Goal: Information Seeking & Learning: Compare options

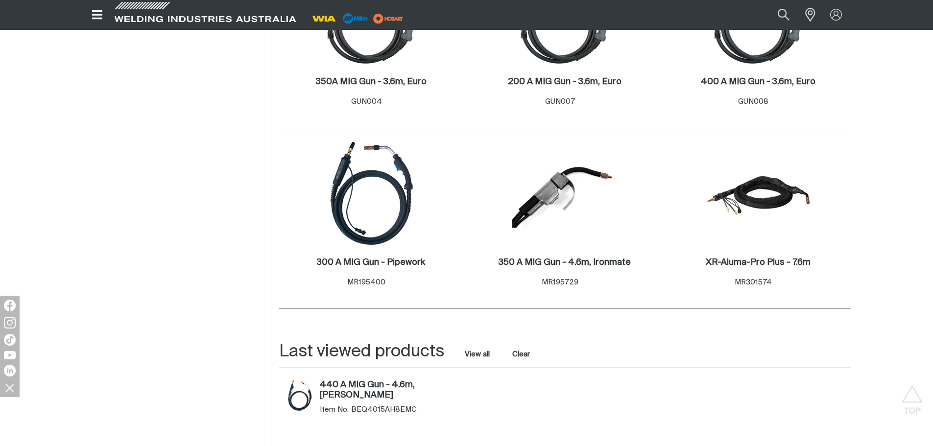
scroll to position [1273, 0]
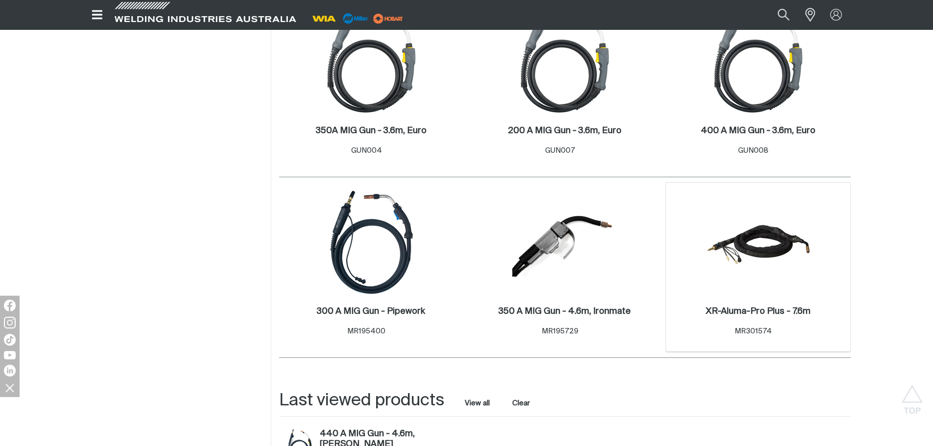
click at [731, 302] on div "XR-Aluma-Pro Plus - 7.6m . Item No. MR301574" at bounding box center [758, 323] width 175 height 43
click at [742, 313] on h2 "XR-Aluma-Pro Plus - 7.6m ." at bounding box center [758, 311] width 105 height 9
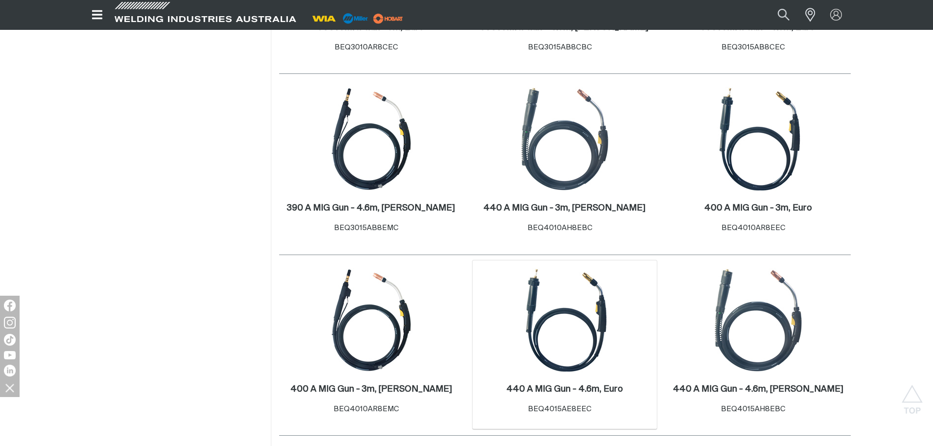
scroll to position [637, 0]
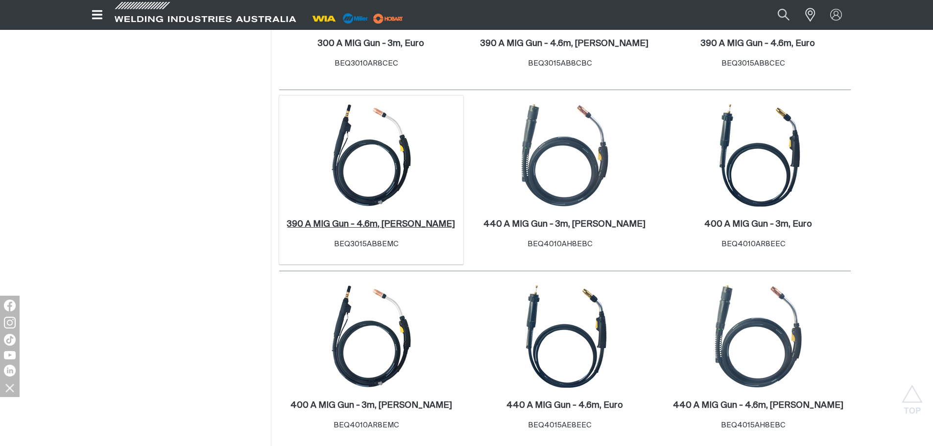
click at [361, 224] on h2 "390 A MIG Gun - 4.6m, [PERSON_NAME] ." at bounding box center [371, 224] width 168 height 9
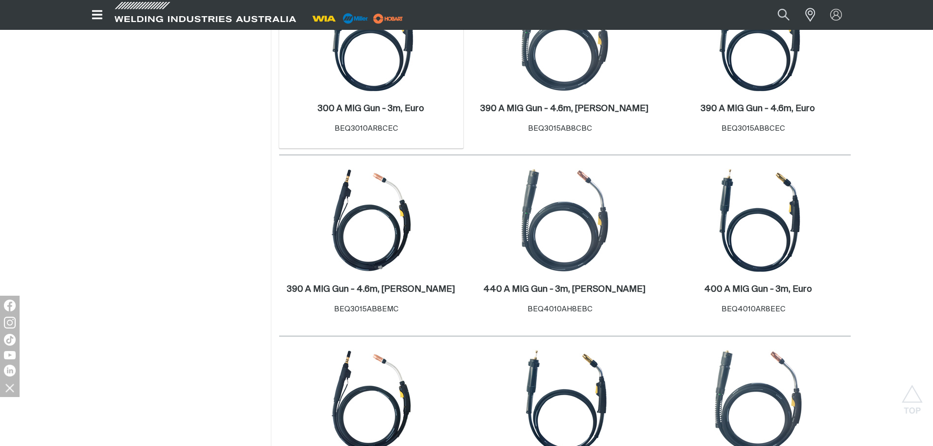
scroll to position [637, 0]
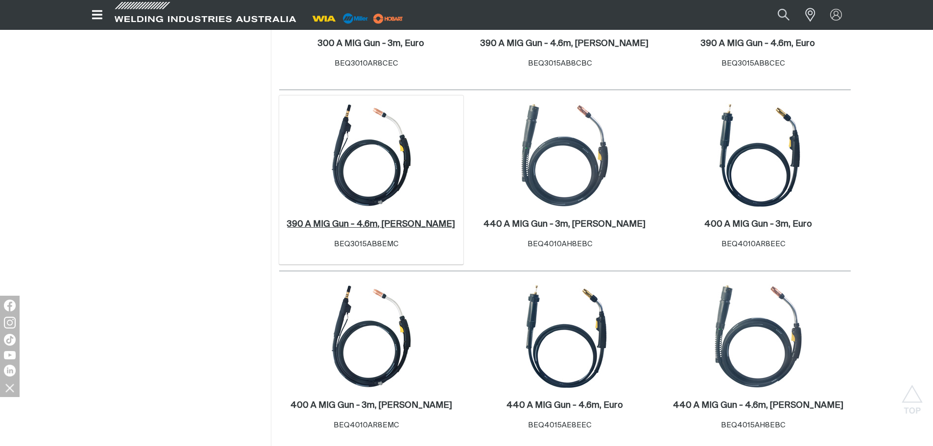
click at [367, 220] on h2 "390 A MIG Gun - 4.6m, [PERSON_NAME] ." at bounding box center [371, 224] width 168 height 9
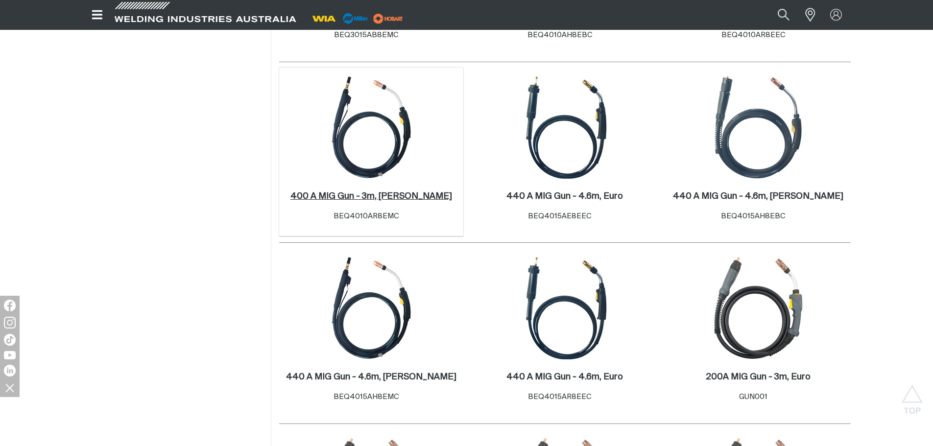
scroll to position [881, 0]
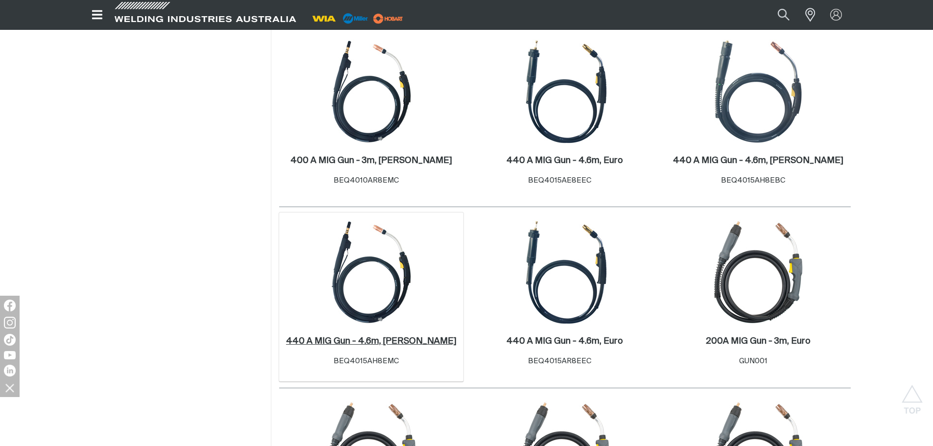
click at [379, 343] on h2 "440 A MIG Gun - 4.6m, [PERSON_NAME] ." at bounding box center [371, 341] width 170 height 9
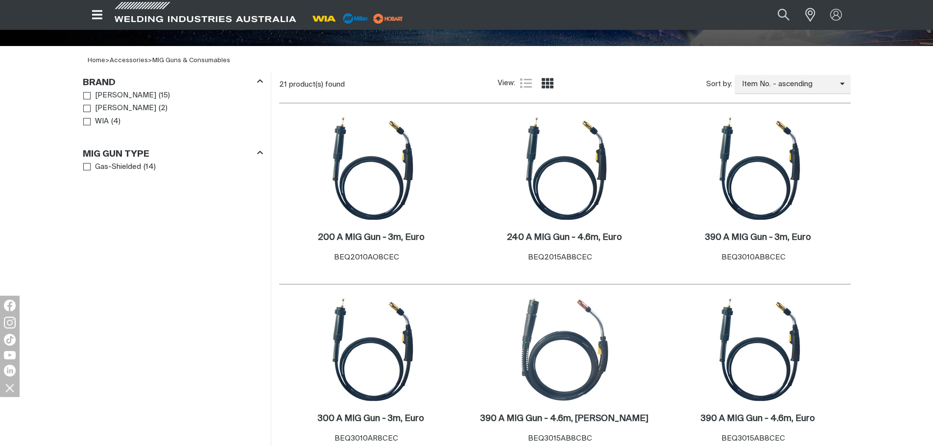
scroll to position [343, 0]
